Goal: Information Seeking & Learning: Learn about a topic

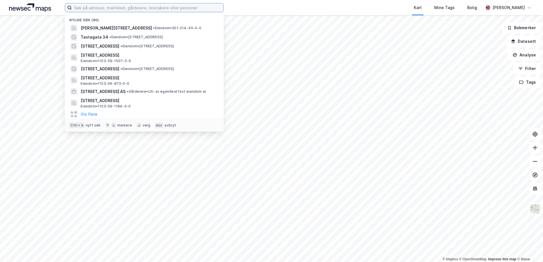
click at [121, 8] on input at bounding box center [148, 7] width 152 height 9
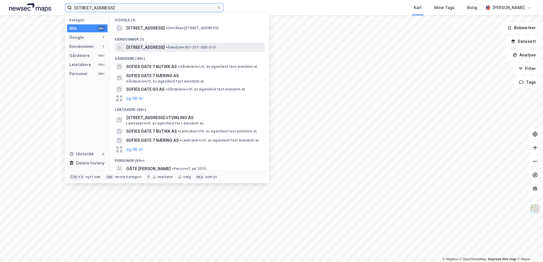
type input "[STREET_ADDRESS]"
click at [158, 47] on span "[STREET_ADDRESS]" at bounding box center [145, 47] width 39 height 7
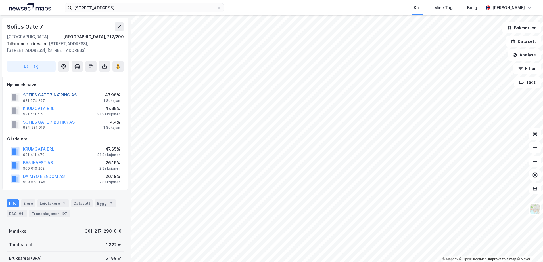
click at [0, 0] on button "SOFIES GATE 7 NÆRING AS" at bounding box center [0, 0] width 0 height 0
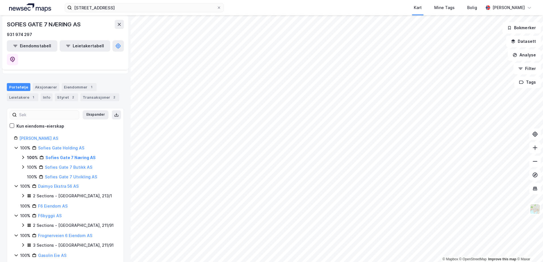
scroll to position [46, 0]
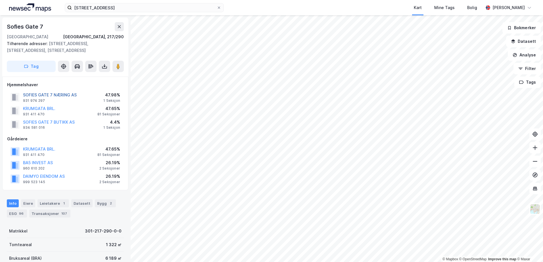
click at [0, 0] on button "SOFIES GATE 7 NÆRING AS" at bounding box center [0, 0] width 0 height 0
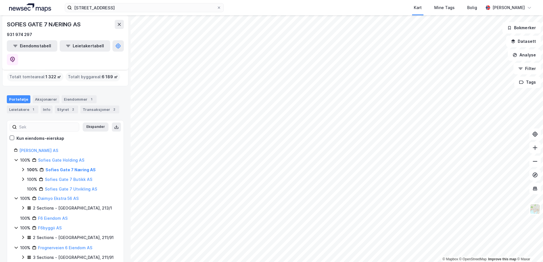
scroll to position [33, 0]
